Goal: Obtain resource: Download file/media

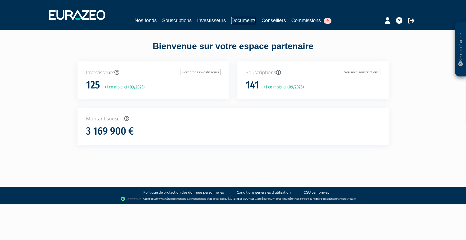
click at [237, 19] on link "Documents" at bounding box center [243, 21] width 25 height 8
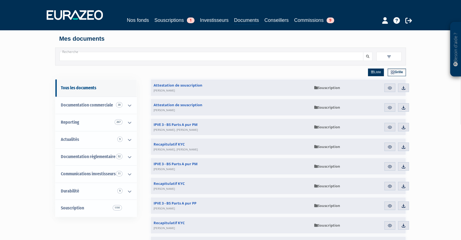
click at [179, 60] on input "Recherche" at bounding box center [211, 56] width 304 height 9
type input "private value 3"
click at [363, 52] on button "submit" at bounding box center [367, 56] width 9 height 9
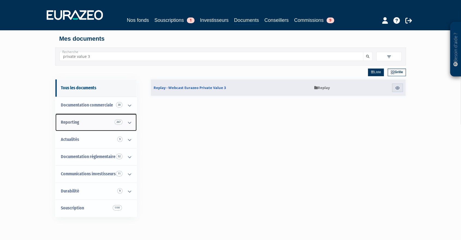
click at [129, 120] on icon at bounding box center [130, 122] width 14 height 17
click at [82, 118] on link "Reporting 267" at bounding box center [95, 122] width 81 height 17
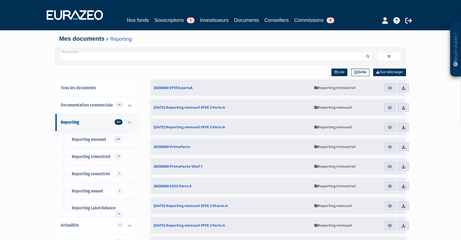
click at [108, 58] on input "Recherche" at bounding box center [211, 56] width 304 height 9
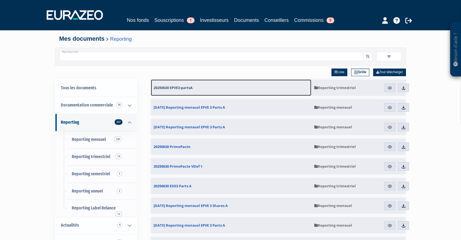
click at [164, 91] on link "20250630 EPVE3-partsA" at bounding box center [231, 87] width 160 height 16
click at [166, 89] on span "20250630 EPVE3-partsA" at bounding box center [173, 87] width 39 height 5
